Goal: Check status: Check status

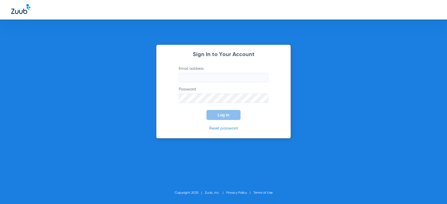
click at [247, 78] on input "Email address" at bounding box center [223, 77] width 89 height 9
type input "[EMAIL_ADDRESS][DOMAIN_NAME]"
drag, startPoint x: 236, startPoint y: 115, endPoint x: 128, endPoint y: 6, distance: 152.9
click at [236, 114] on button "Log In" at bounding box center [223, 115] width 34 height 10
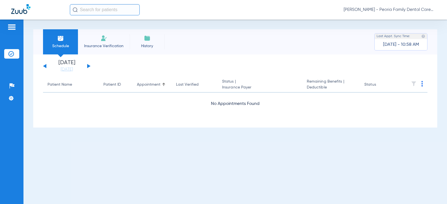
click at [87, 68] on button at bounding box center [88, 66] width 3 height 4
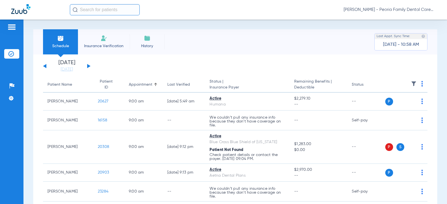
click at [87, 68] on button at bounding box center [88, 66] width 3 height 4
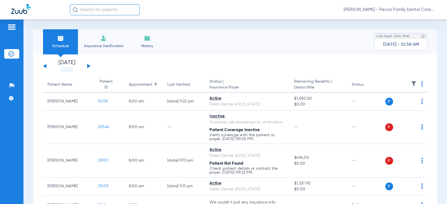
click at [44, 65] on div "[DATE] [DATE] [DATE] [DATE] [DATE] [DATE] [DATE] [DATE] [DATE] [DATE] [DATE] [D…" at bounding box center [66, 66] width 47 height 12
click at [45, 66] on button at bounding box center [44, 66] width 3 height 4
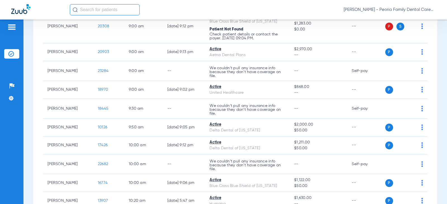
scroll to position [140, 0]
